Goal: Transaction & Acquisition: Book appointment/travel/reservation

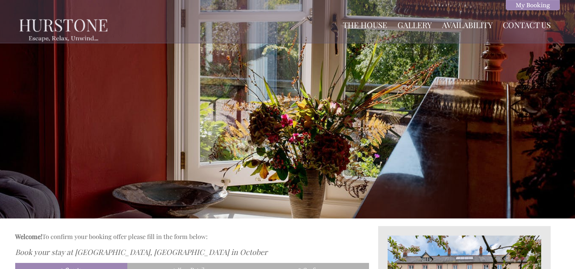
scroll to position [226, 0]
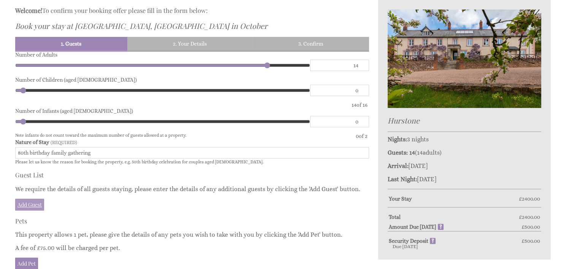
click at [24, 203] on link "Add Guest" at bounding box center [29, 205] width 29 height 12
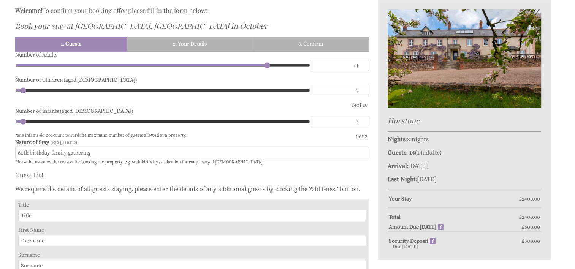
click at [39, 212] on input "Title" at bounding box center [192, 215] width 348 height 11
type input "Mr"
click button "Make Provisional Booking" at bounding box center [0, 0] width 0 height 0
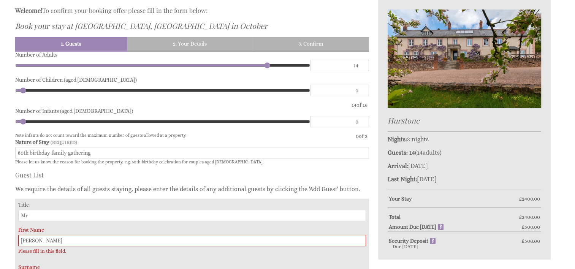
type input "[PERSON_NAME]"
click button "Make Provisional Booking" at bounding box center [0, 0] width 0 height 0
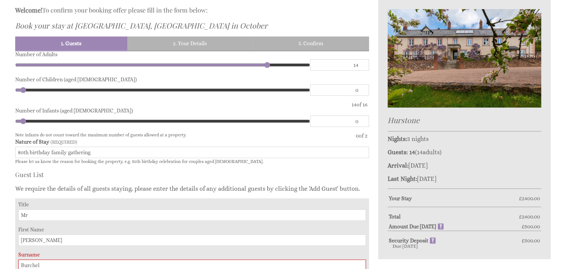
type input "[PERSON_NAME]"
click button "Make Provisional Booking" at bounding box center [0, 0] width 0 height 0
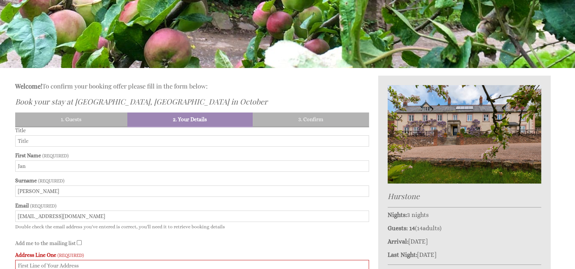
scroll to position [150, 0]
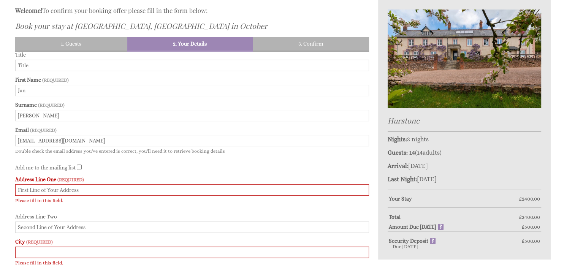
scroll to position [264, 0]
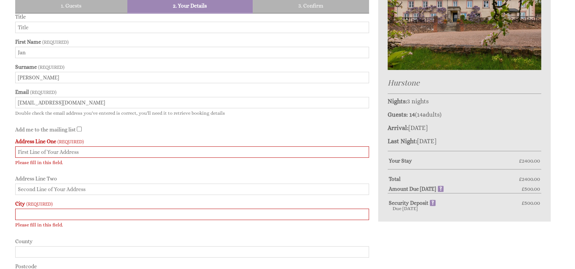
click at [25, 150] on input "Address Line One" at bounding box center [192, 151] width 354 height 11
type input "[STREET_ADDRESS]"
type input "SOLIHULL"
type input "[GEOGRAPHIC_DATA]"
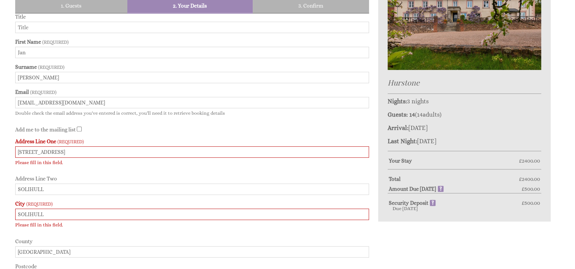
type input "B92 8AX"
type input "07779899034"
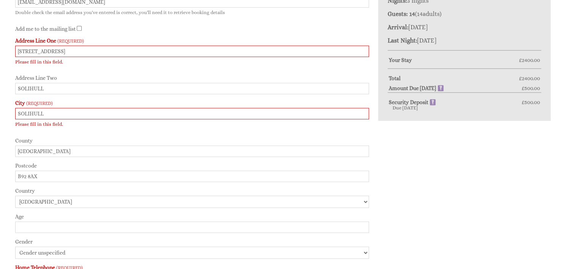
scroll to position [378, 0]
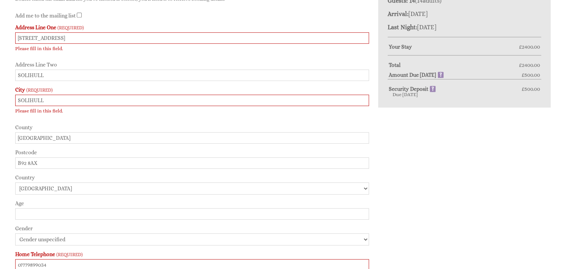
click at [24, 211] on input "Age" at bounding box center [192, 213] width 354 height 11
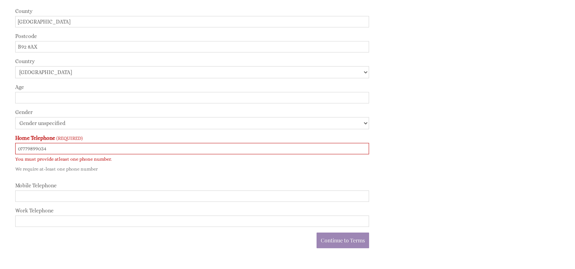
scroll to position [530, 0]
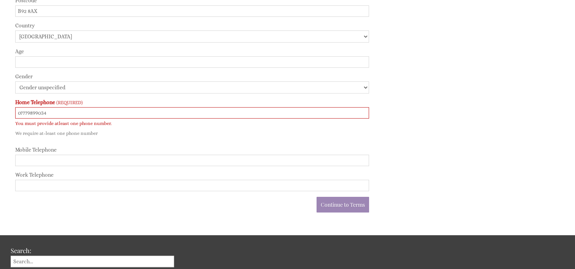
click at [29, 160] on input "Mobile Telephone" at bounding box center [192, 160] width 354 height 11
type input "07779899034"
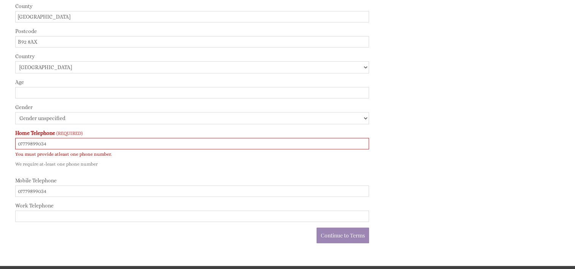
scroll to position [492, 0]
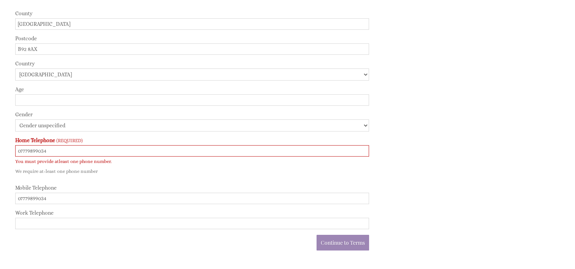
drag, startPoint x: 55, startPoint y: 147, endPoint x: 10, endPoint y: 144, distance: 45.3
type input "07779899034"
click at [68, 149] on input "07779899034" at bounding box center [192, 150] width 354 height 11
click at [85, 137] on label "Home Telephone" at bounding box center [192, 140] width 354 height 6
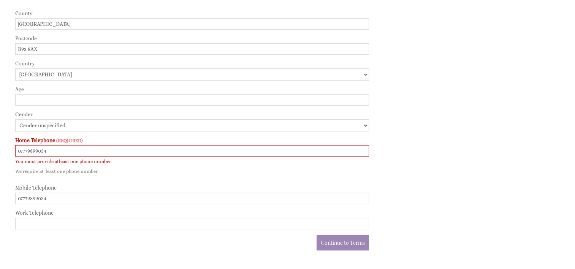
click at [85, 145] on input "07779899034" at bounding box center [192, 150] width 354 height 11
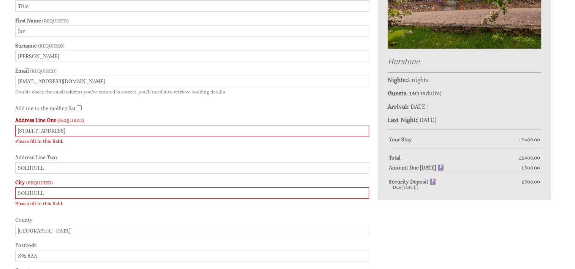
scroll to position [302, 0]
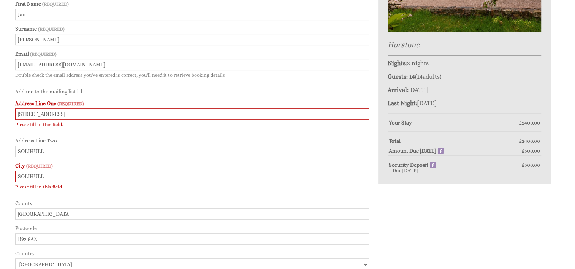
drag, startPoint x: 75, startPoint y: 114, endPoint x: 58, endPoint y: 112, distance: 17.3
click at [58, 112] on input "[STREET_ADDRESS]" at bounding box center [192, 113] width 354 height 11
click at [222, 187] on p "Please fill in this field." at bounding box center [192, 186] width 354 height 5
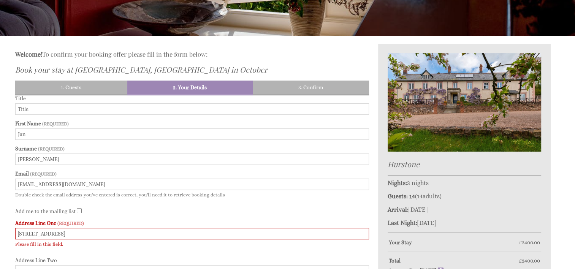
scroll to position [190, 0]
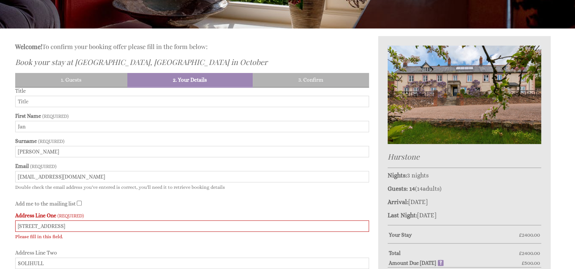
click at [24, 104] on input "Title" at bounding box center [192, 101] width 354 height 11
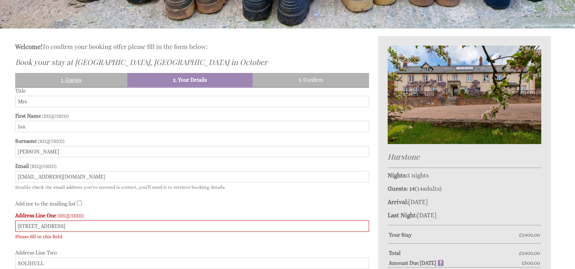
type input "Mrs"
click at [79, 81] on link "1. Guests" at bounding box center [71, 80] width 112 height 14
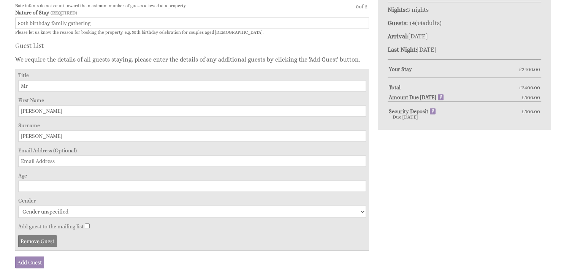
scroll to position [378, 0]
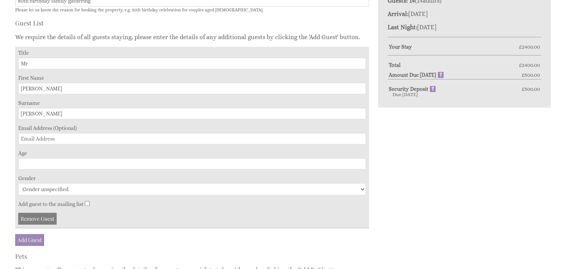
drag, startPoint x: 42, startPoint y: 86, endPoint x: 14, endPoint y: 86, distance: 28.1
type input "[PERSON_NAME]"
type input "[EMAIL_ADDRESS][DOMAIN_NAME]"
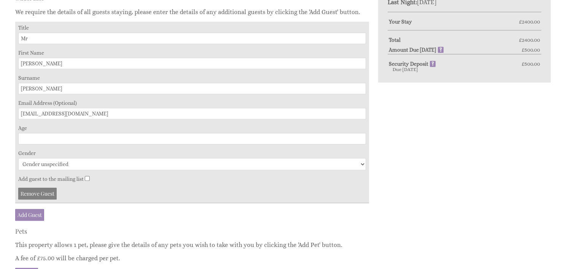
scroll to position [416, 0]
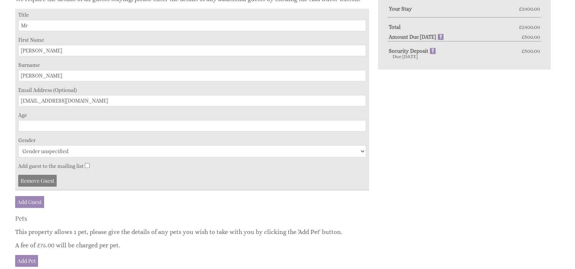
type input "[PERSON_NAME]"
click at [27, 121] on input "Age" at bounding box center [192, 125] width 348 height 11
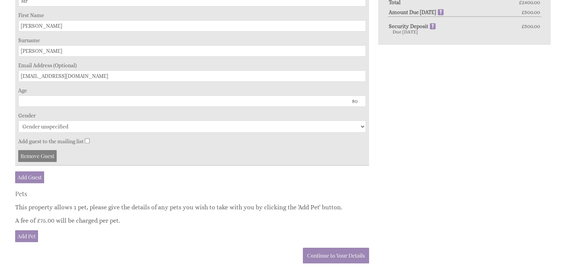
scroll to position [454, 0]
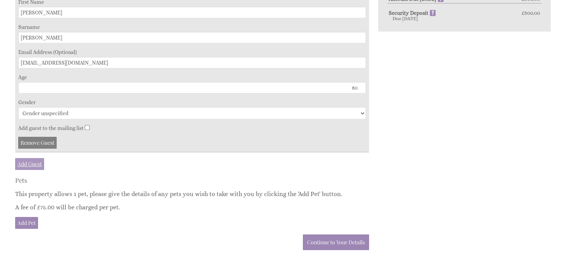
type input "80"
click at [26, 162] on link "Add Guest" at bounding box center [29, 164] width 29 height 12
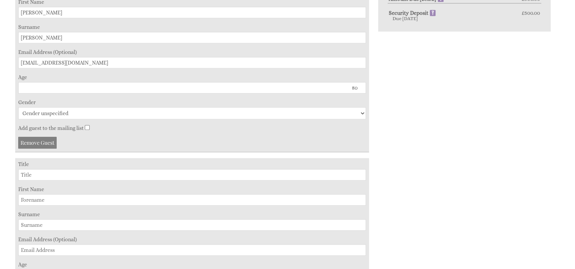
click at [26, 171] on input "Title" at bounding box center [192, 174] width 348 height 11
type input "Mr"
click at [24, 196] on input "First Name" at bounding box center [192, 199] width 348 height 11
type input "[PERSON_NAME]"
click at [25, 220] on input "Surname" at bounding box center [192, 224] width 348 height 11
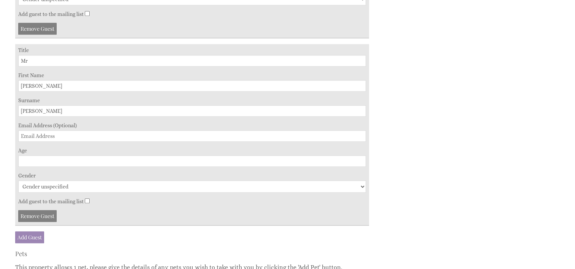
scroll to position [606, 0]
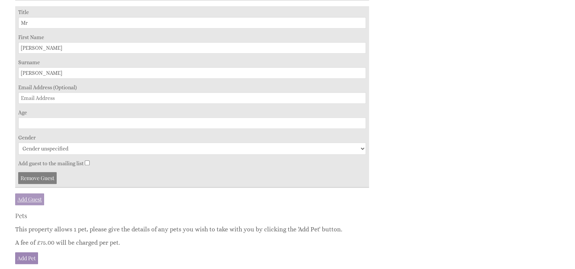
type input "[PERSON_NAME]"
click at [30, 195] on link "Add Guest" at bounding box center [29, 199] width 29 height 12
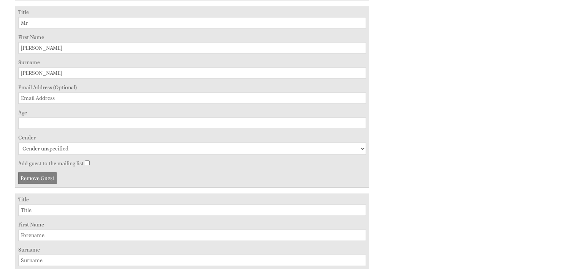
click at [29, 207] on input "Title" at bounding box center [192, 209] width 348 height 11
type input "Mrs"
click at [25, 230] on input "First Name" at bounding box center [192, 235] width 348 height 11
type input "[PERSON_NAME]"
click at [27, 257] on input "Surname" at bounding box center [192, 260] width 348 height 11
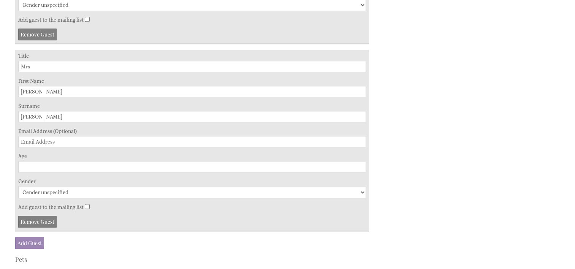
scroll to position [758, 0]
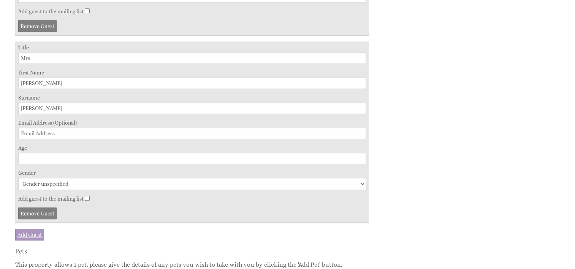
type input "[PERSON_NAME]"
click at [32, 230] on link "Add Guest" at bounding box center [29, 235] width 29 height 12
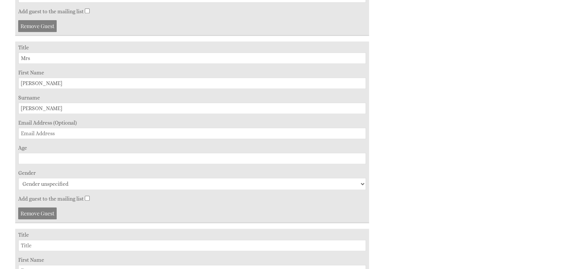
scroll to position [834, 0]
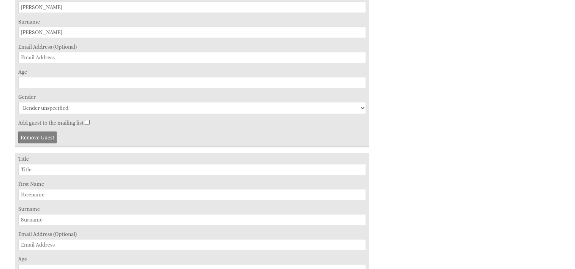
click at [36, 165] on input "Title" at bounding box center [192, 169] width 348 height 11
type input "Master"
click at [22, 190] on input "First Name" at bounding box center [192, 194] width 348 height 11
type input "[PERSON_NAME]"
click at [23, 214] on input "Surname" at bounding box center [192, 219] width 348 height 11
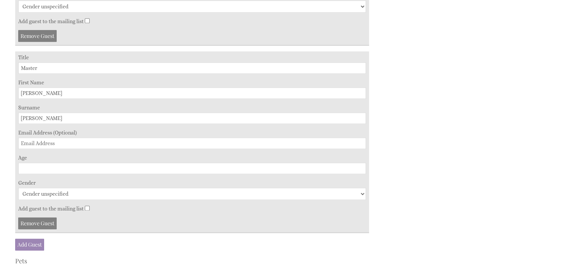
scroll to position [948, 0]
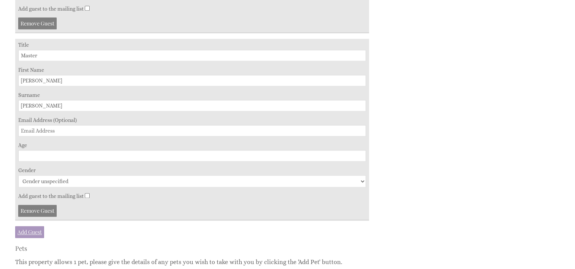
type input "[PERSON_NAME]"
click at [26, 226] on link "Add Guest" at bounding box center [29, 232] width 29 height 12
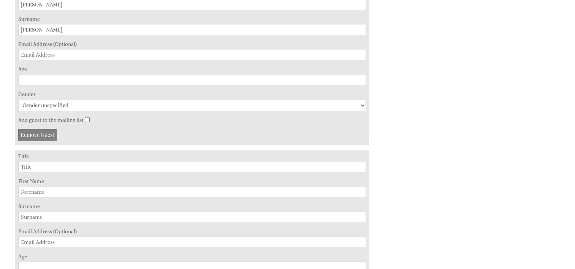
scroll to position [1062, 0]
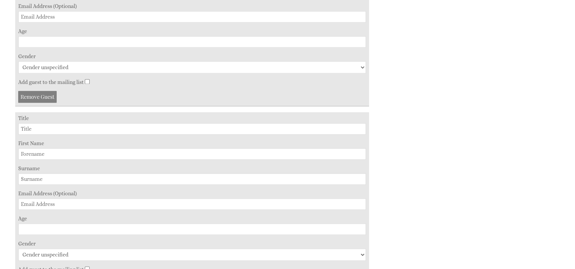
click at [27, 123] on input "Title" at bounding box center [192, 128] width 348 height 11
type input "Mr"
click at [27, 148] on input "First Name" at bounding box center [192, 153] width 348 height 11
type input "[PERSON_NAME]"
click at [24, 173] on input "Surname" at bounding box center [192, 178] width 348 height 11
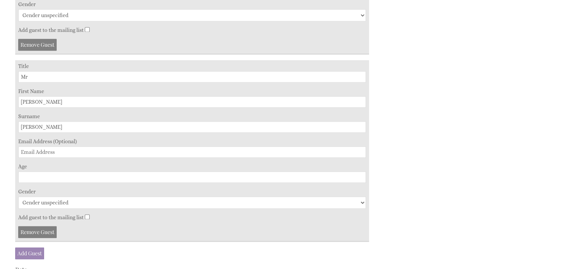
scroll to position [1138, 0]
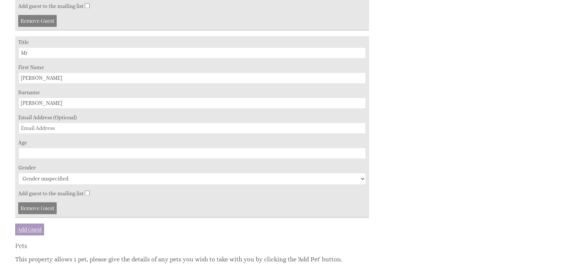
type input "[PERSON_NAME]"
click at [30, 223] on link "Add Guest" at bounding box center [29, 229] width 29 height 12
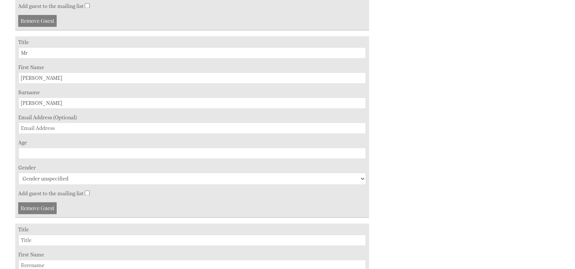
click at [29, 234] on input "Title" at bounding box center [192, 239] width 348 height 11
type input "Ms"
click at [27, 260] on input "First Name" at bounding box center [192, 265] width 348 height 11
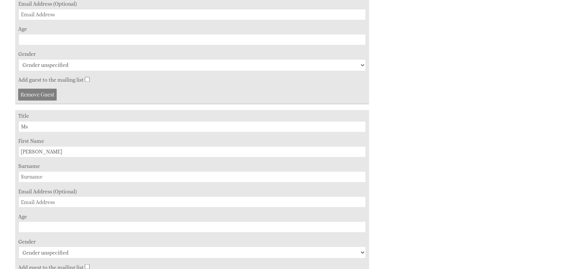
scroll to position [1252, 0]
type input "[PERSON_NAME]"
click at [24, 171] on input "Surname" at bounding box center [192, 176] width 348 height 11
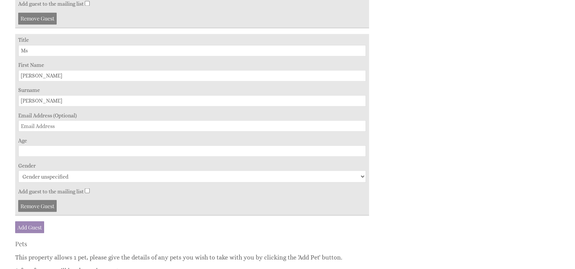
scroll to position [1328, 0]
type input "[PERSON_NAME]"
click at [31, 221] on link "Add Guest" at bounding box center [29, 227] width 29 height 12
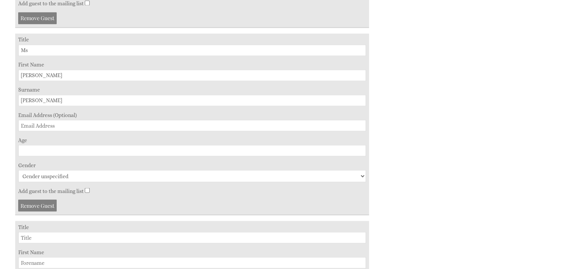
click at [34, 232] on input "Title" at bounding box center [192, 237] width 348 height 11
type input "Mr"
click at [22, 257] on input "First Name" at bounding box center [192, 262] width 348 height 11
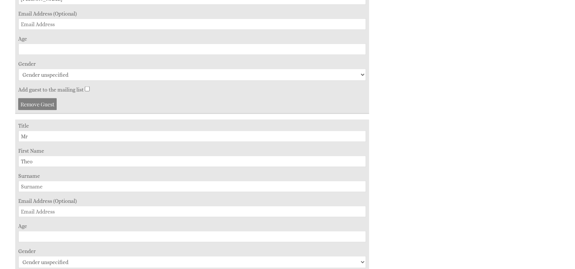
scroll to position [1480, 0]
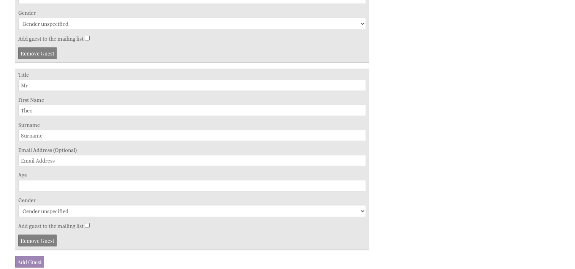
type input "Theo"
click at [22, 130] on input "Surname" at bounding box center [192, 135] width 348 height 11
type input "[PERSON_NAME]"
click at [30, 256] on link "Add Guest" at bounding box center [29, 262] width 29 height 12
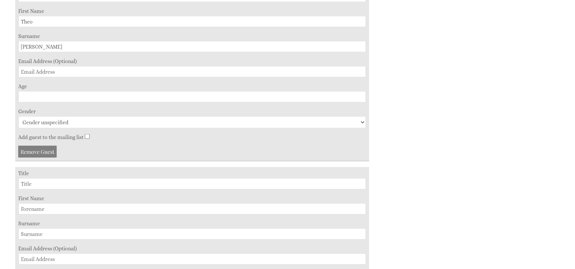
scroll to position [1594, 0]
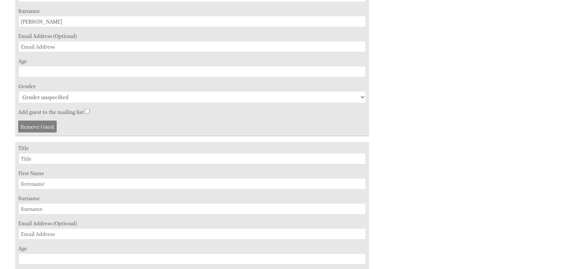
click at [22, 153] on input "Title" at bounding box center [192, 158] width 348 height 11
type input "Mr"
click at [21, 178] on input "First Name" at bounding box center [192, 183] width 348 height 11
type input "[PERSON_NAME]"
click at [22, 203] on input "Surname" at bounding box center [192, 208] width 348 height 11
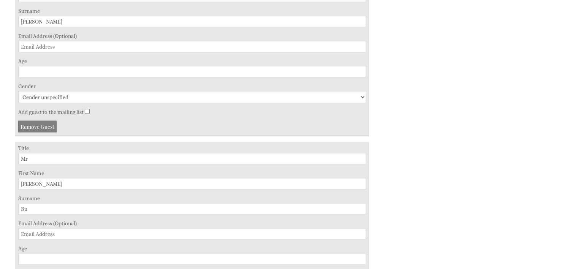
click at [0, 0] on button "Make Provisional Booking" at bounding box center [0, 0] width 0 height 0
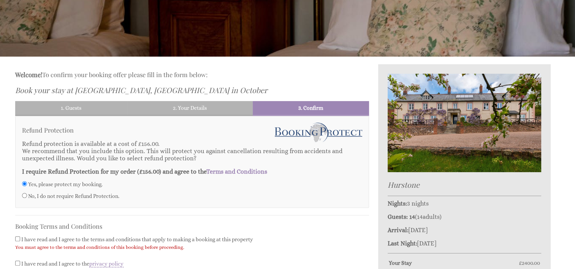
scroll to position [150, 0]
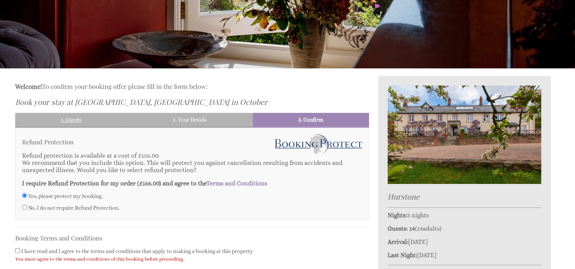
click at [66, 120] on link "1. Guests" at bounding box center [71, 120] width 112 height 14
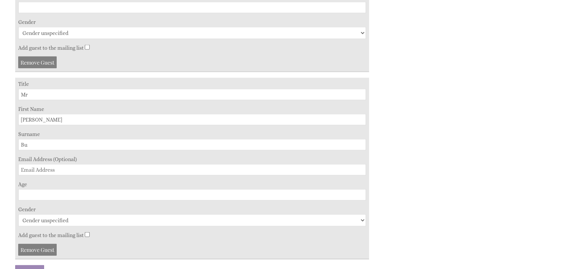
scroll to position [1670, 0]
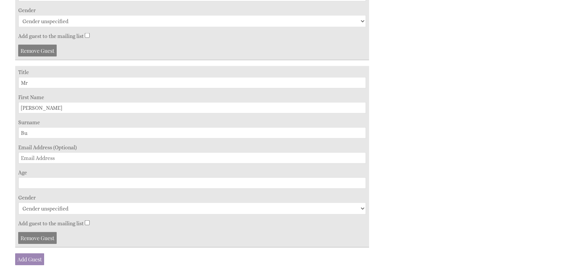
click at [29, 127] on input "Bu" at bounding box center [192, 132] width 348 height 11
click at [43, 127] on input "Bu" at bounding box center [192, 132] width 348 height 11
click at [41, 127] on input "Bu" at bounding box center [192, 132] width 348 height 11
click at [40, 127] on input "Bu" at bounding box center [192, 132] width 348 height 11
click at [0, 0] on button "Make Provisional Booking" at bounding box center [0, 0] width 0 height 0
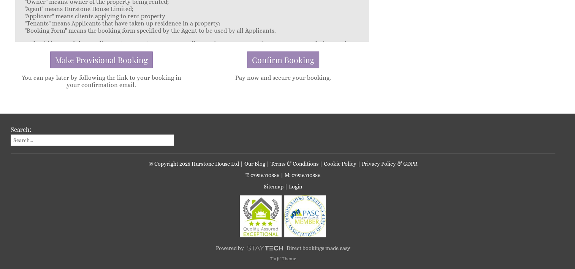
scroll to position [226, 0]
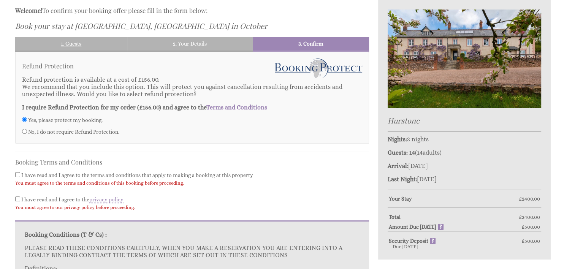
click at [109, 43] on link "1. Guests" at bounding box center [71, 44] width 112 height 14
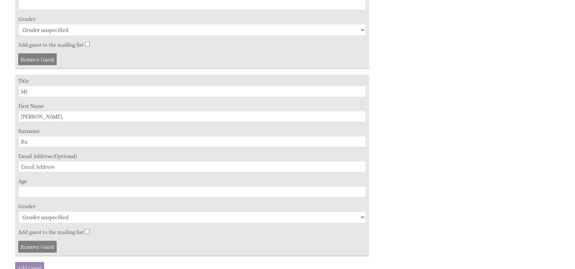
scroll to position [1708, 0]
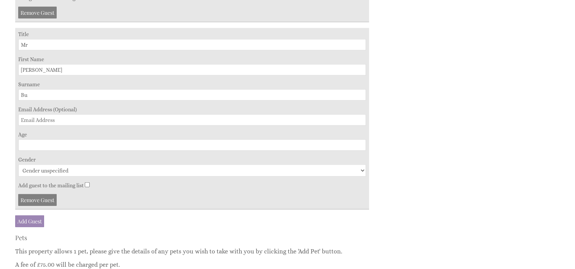
click at [30, 89] on input "Bu" at bounding box center [192, 94] width 348 height 11
click at [35, 89] on input "Bu" at bounding box center [192, 94] width 348 height 11
click at [40, 89] on input "Bu" at bounding box center [192, 94] width 348 height 11
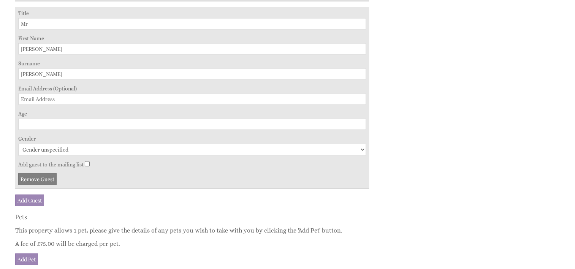
scroll to position [1746, 0]
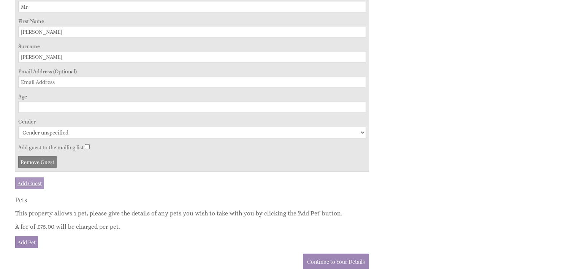
type input "[PERSON_NAME]"
click at [31, 177] on link "Add Guest" at bounding box center [29, 183] width 29 height 12
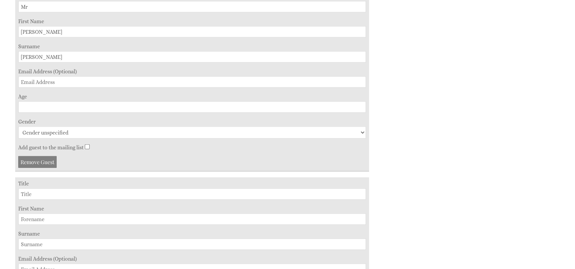
click at [27, 189] on input "Title" at bounding box center [192, 194] width 348 height 11
type input "Mrs"
click at [62, 214] on input "First Name" at bounding box center [192, 219] width 348 height 11
type input "[PERSON_NAME]"
click at [30, 239] on input "Surname" at bounding box center [192, 244] width 348 height 11
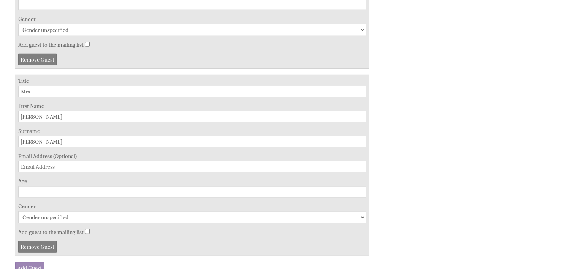
scroll to position [1860, 0]
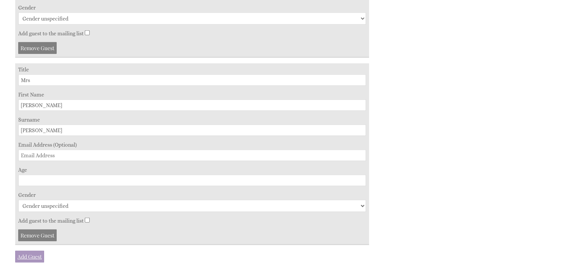
type input "[PERSON_NAME]"
click at [25, 251] on link "Add Guest" at bounding box center [29, 257] width 29 height 12
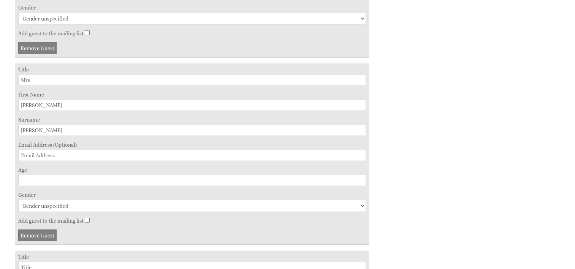
click at [29, 262] on input "Title" at bounding box center [192, 267] width 348 height 11
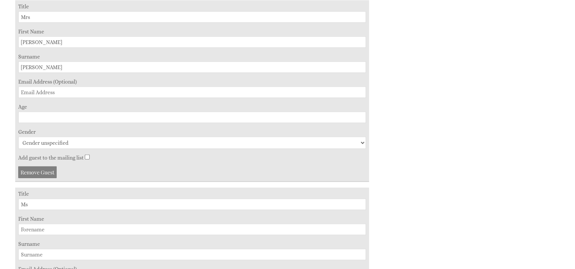
scroll to position [1936, 0]
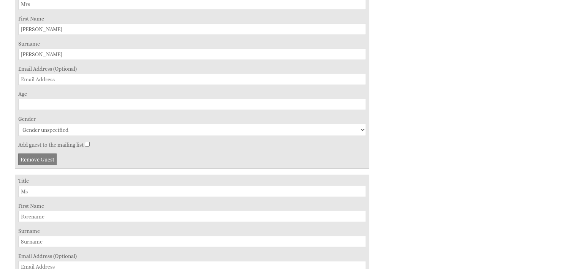
type input "Ms"
click at [35, 211] on input "First Name" at bounding box center [192, 216] width 348 height 11
type input "[PERSON_NAME]"
click at [26, 236] on input "Surname" at bounding box center [192, 241] width 348 height 11
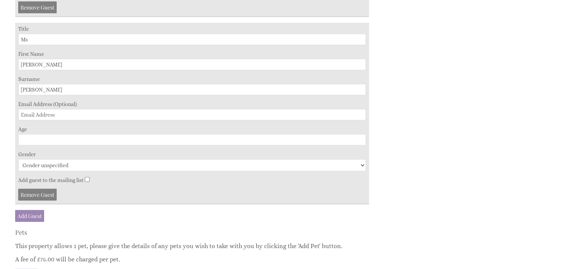
scroll to position [2126, 0]
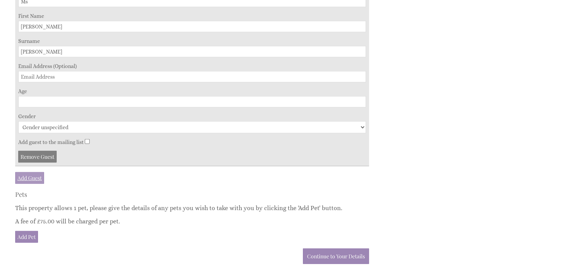
type input "[PERSON_NAME]"
click at [33, 172] on link "Add Guest" at bounding box center [29, 178] width 29 height 12
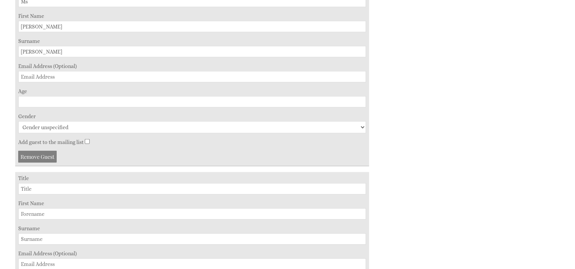
click at [23, 183] on input "Title" at bounding box center [192, 188] width 348 height 11
type input "Mr"
click at [22, 208] on input "First Name" at bounding box center [192, 213] width 348 height 11
type input "Eden"
click at [24, 233] on input "Surname" at bounding box center [192, 238] width 348 height 11
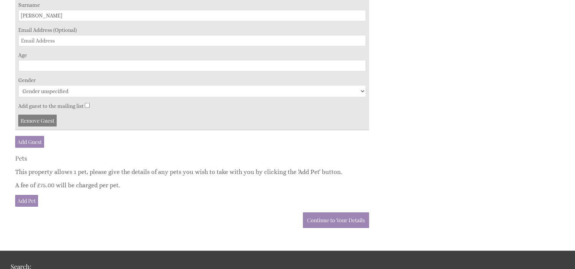
scroll to position [2354, 0]
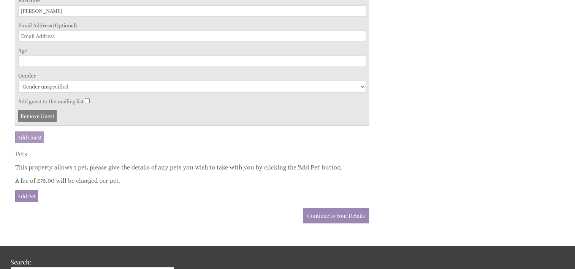
type input "[PERSON_NAME]"
click at [25, 131] on link "Add Guest" at bounding box center [29, 137] width 29 height 12
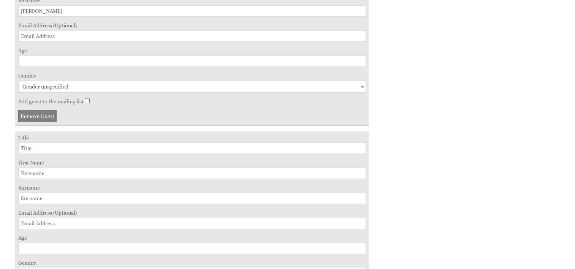
click at [28, 143] on input "Title" at bounding box center [192, 148] width 348 height 11
type input "Ms"
click at [26, 168] on input "First Name" at bounding box center [192, 173] width 348 height 11
type input "[PERSON_NAME]"
click at [22, 193] on input "Surname" at bounding box center [192, 198] width 348 height 11
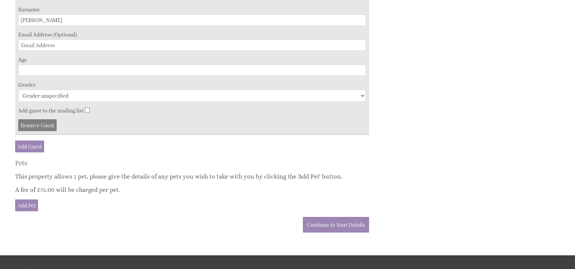
scroll to position [2544, 0]
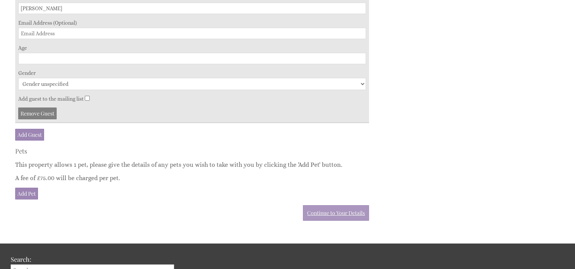
type input "[PERSON_NAME]"
click at [332, 205] on link "Continue to Your Details" at bounding box center [336, 213] width 66 height 16
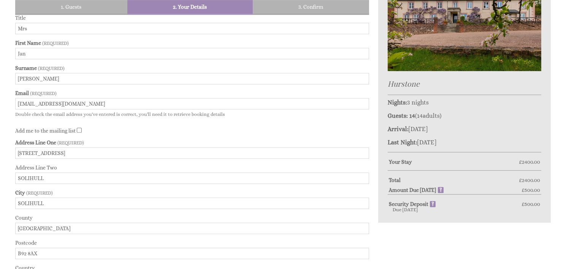
scroll to position [264, 0]
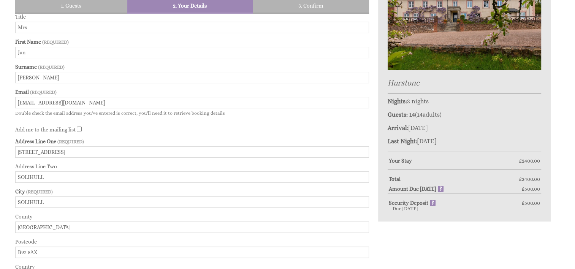
click at [80, 128] on input "Add me to the mailing list" at bounding box center [79, 129] width 5 height 5
checkbox input "true"
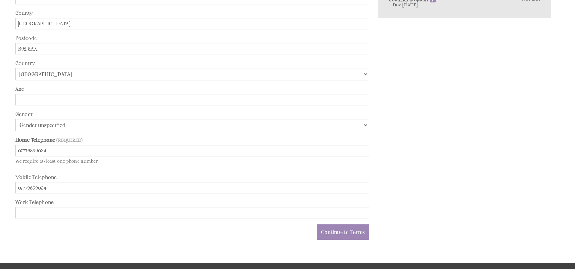
scroll to position [530, 0]
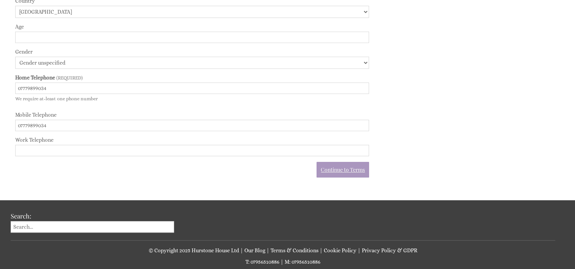
click at [342, 167] on link "Continue to Terms" at bounding box center [343, 170] width 52 height 16
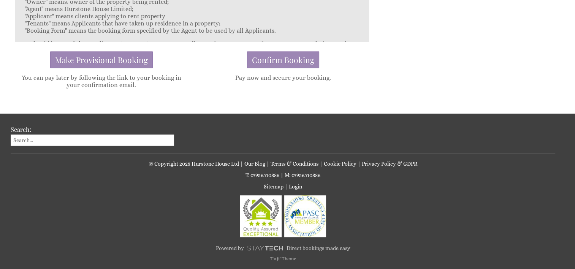
scroll to position [226, 0]
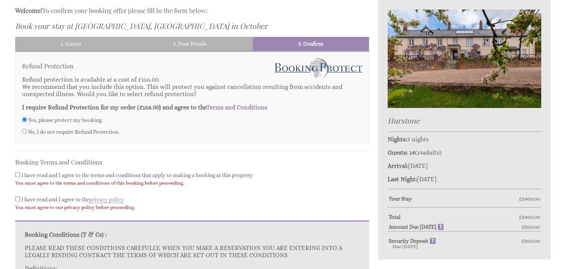
click at [25, 117] on input "Yes, please protect my booking." at bounding box center [24, 119] width 5 height 5
radio input "true"
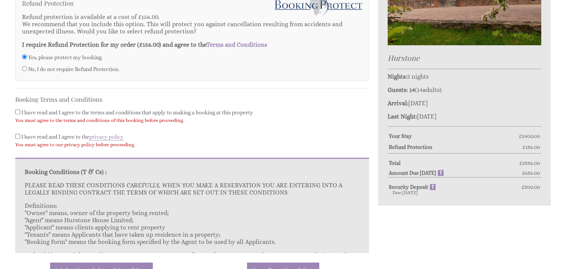
scroll to position [302, 0]
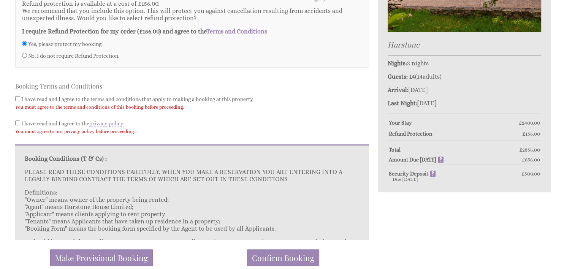
click at [17, 96] on input "I have read and I agree to the terms and conditions that apply to making a book…" at bounding box center [17, 98] width 5 height 5
checkbox input "true"
click at [18, 120] on input "I have read and I agree to the privacy policy" at bounding box center [17, 122] width 5 height 5
checkbox input "true"
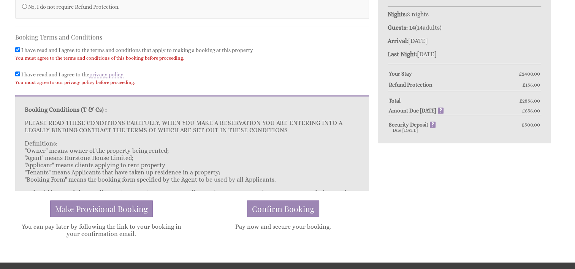
scroll to position [378, 0]
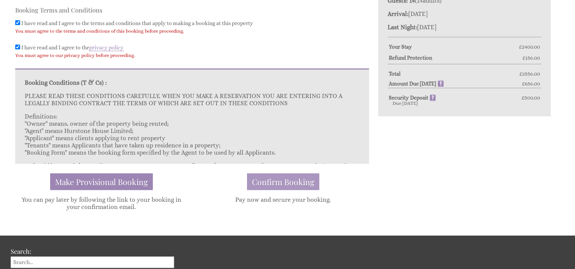
click at [284, 183] on span "Confirm Booking" at bounding box center [283, 181] width 62 height 11
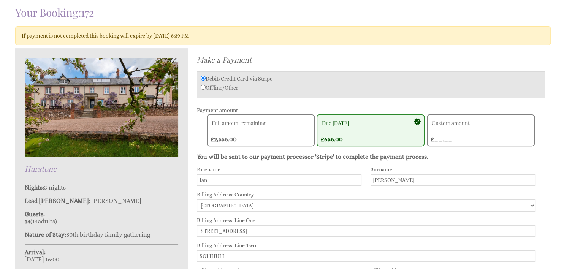
scroll to position [266, 0]
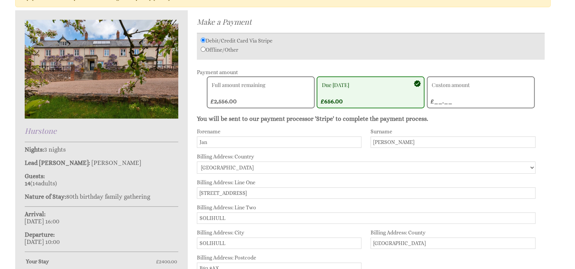
click at [435, 101] on div "Custom amount £__.__ £" at bounding box center [476, 92] width 93 height 25
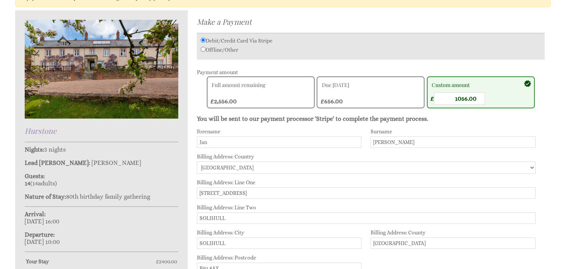
type input "1056.00"
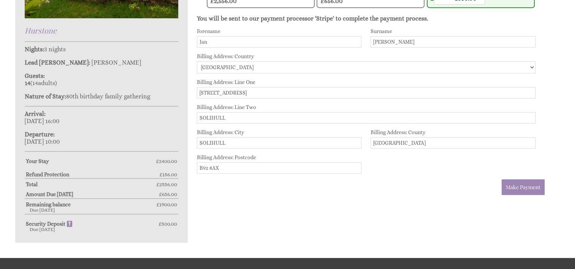
scroll to position [380, 0]
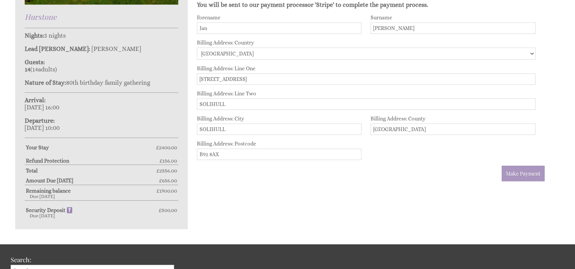
click at [523, 171] on span "Make Payment" at bounding box center [523, 173] width 35 height 7
